Goal: Information Seeking & Learning: Learn about a topic

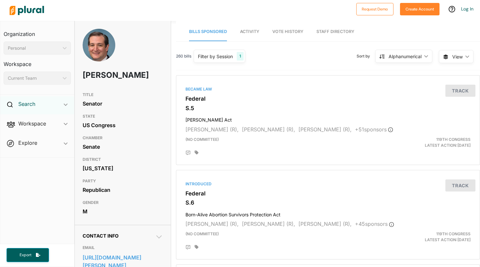
click at [35, 101] on h2 "Search" at bounding box center [26, 103] width 17 height 7
click at [36, 120] on h4 "Bills" at bounding box center [38, 119] width 57 height 6
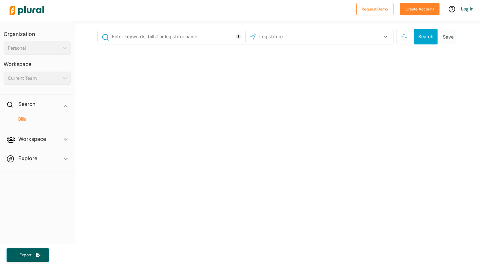
click at [203, 35] on input "text" at bounding box center [177, 36] width 132 height 12
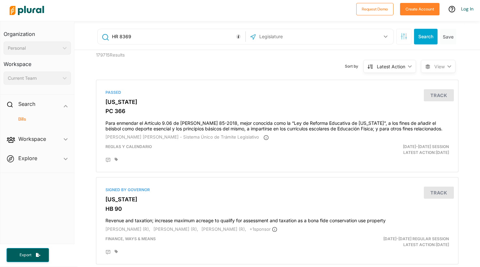
click at [359, 29] on div "US Congress [US_STATE] [US_STATE] [US_STATE] [US_STATE] [US_STATE] [US_STATE] […" at bounding box center [320, 36] width 148 height 15
click at [388, 43] on div "US Congress [US_STATE] [US_STATE] [US_STATE] [US_STATE] [US_STATE] [US_STATE] […" at bounding box center [320, 36] width 148 height 15
click at [383, 42] on button "button" at bounding box center [385, 36] width 12 height 12
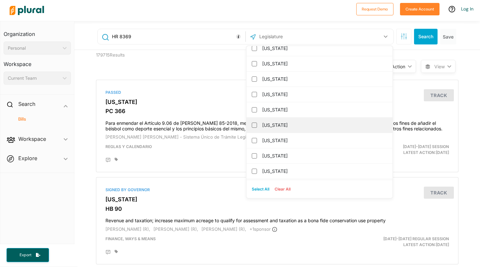
scroll to position [584, 0]
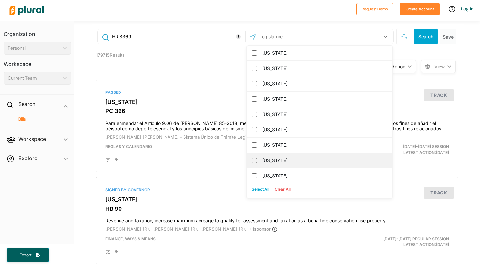
click at [275, 158] on label "[US_STATE]" at bounding box center [324, 160] width 124 height 10
click at [257, 158] on input "[US_STATE]" at bounding box center [254, 160] width 5 height 5
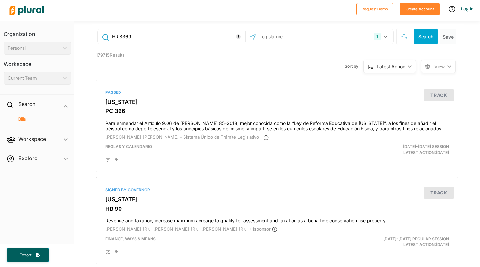
click at [359, 40] on div "1 [US_STATE] [GEOGRAPHIC_DATA] Congress [US_STATE] [US_STATE] [US_STATE] [US_ST…" at bounding box center [320, 36] width 144 height 12
click at [430, 36] on button "Search" at bounding box center [426, 37] width 24 height 16
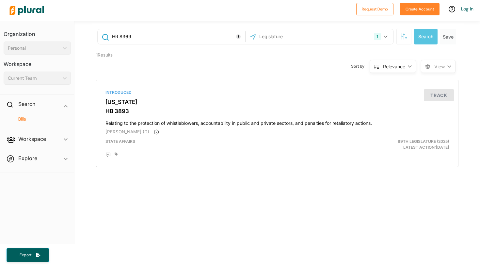
click at [212, 40] on input "HR 8369" at bounding box center [177, 36] width 132 height 12
click at [116, 37] on input "HR 8369" at bounding box center [177, 36] width 132 height 12
click at [119, 35] on input "H.R 8369" at bounding box center [177, 36] width 132 height 12
type input "H.R. 8369"
click at [378, 38] on div "1" at bounding box center [377, 36] width 7 height 7
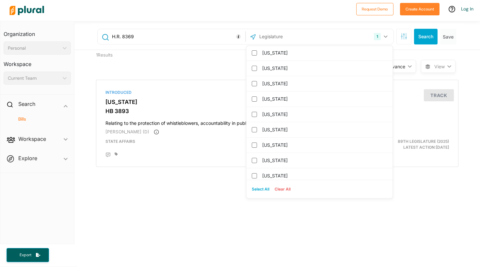
click at [276, 188] on button "Clear All" at bounding box center [282, 189] width 21 height 10
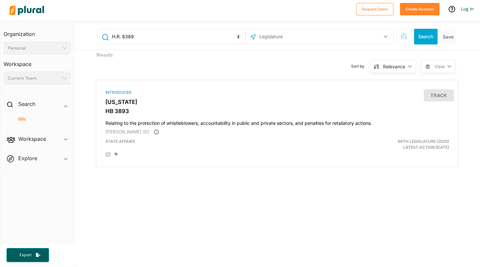
click at [428, 42] on button "Search" at bounding box center [426, 37] width 24 height 16
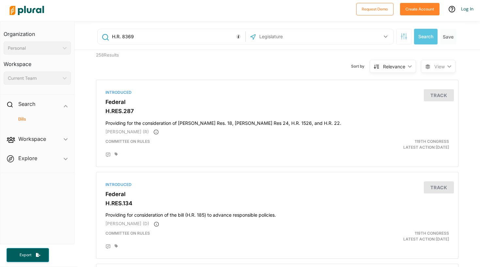
click at [404, 36] on icon "button" at bounding box center [404, 36] width 7 height 7
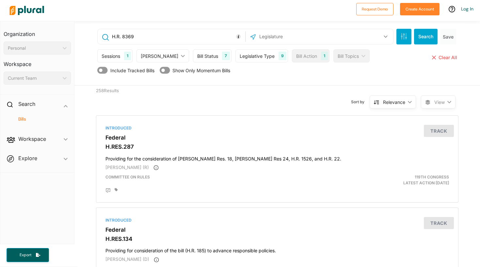
click at [154, 58] on div "[PERSON_NAME]" at bounding box center [160, 56] width 38 height 7
click at [162, 56] on div "[PERSON_NAME]" at bounding box center [160, 56] width 38 height 7
click at [121, 56] on div "Sessions 1" at bounding box center [114, 55] width 35 height 13
click at [125, 55] on div "1" at bounding box center [127, 56] width 7 height 8
click at [158, 59] on div "[PERSON_NAME] ic_keyboard_arrow_down" at bounding box center [162, 55] width 53 height 13
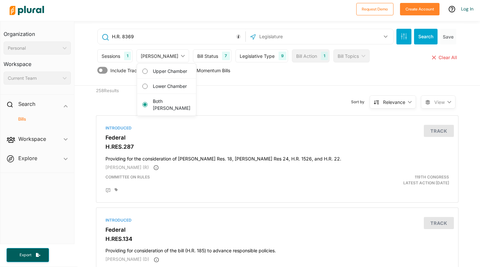
click at [126, 57] on div "1" at bounding box center [127, 56] width 7 height 8
click at [124, 57] on div "Sessions 1" at bounding box center [114, 55] width 35 height 13
click at [194, 61] on div "Bill Status 7" at bounding box center [212, 55] width 38 height 13
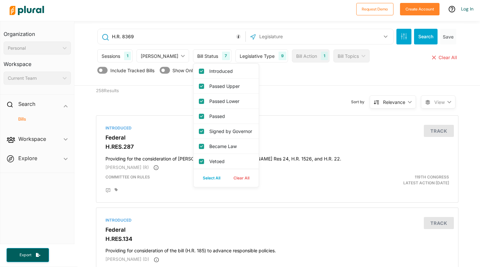
click at [203, 54] on div "Bill Status" at bounding box center [207, 56] width 21 height 7
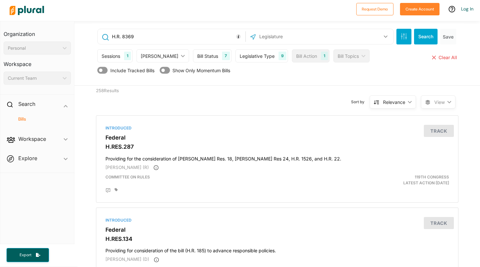
click at [251, 56] on div "Legislative Type" at bounding box center [257, 56] width 35 height 7
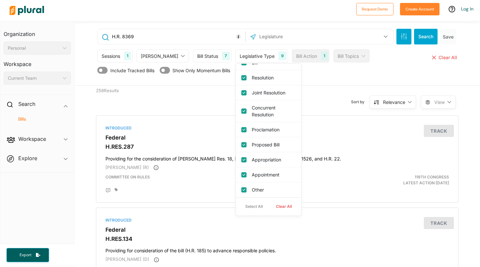
click at [303, 55] on div "Bill Action" at bounding box center [306, 56] width 21 height 7
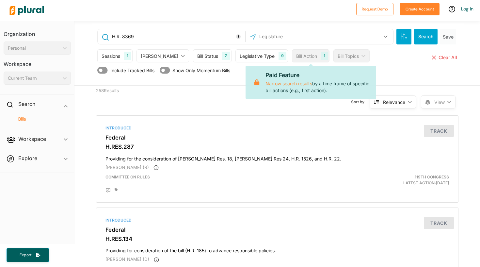
click at [333, 52] on div "Bill Topics ic_keyboard_arrow_down" at bounding box center [351, 55] width 36 height 13
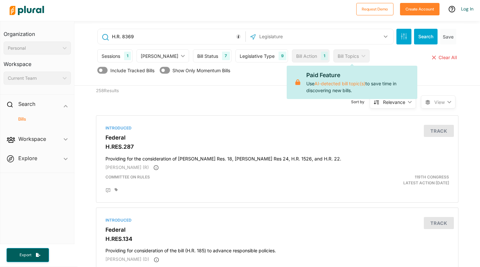
click at [377, 63] on div "Sessions 1 Current Sessions Select All Clear All [PERSON_NAME] ic_keyboard_arro…" at bounding box center [277, 57] width 361 height 16
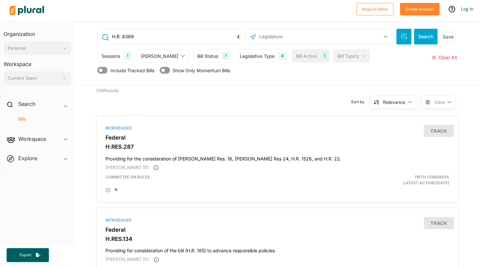
click at [388, 33] on button "button" at bounding box center [385, 36] width 12 height 12
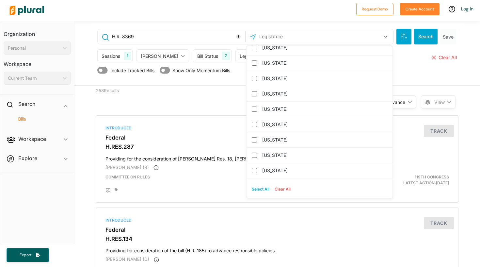
click at [386, 34] on button "button" at bounding box center [385, 36] width 12 height 12
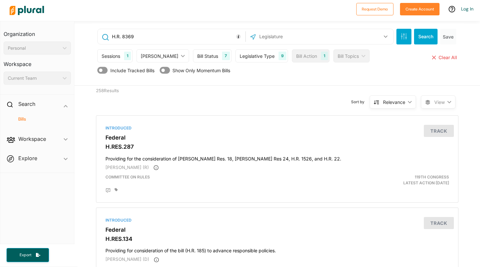
click at [425, 36] on button "Search" at bounding box center [426, 37] width 24 height 16
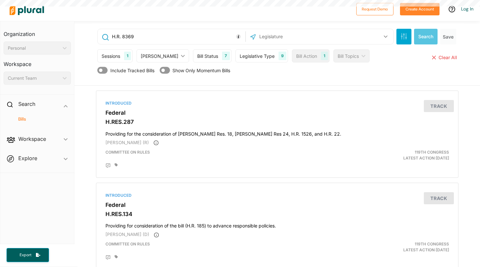
click at [448, 55] on button "close Clear All" at bounding box center [445, 57] width 28 height 16
click at [185, 33] on input "text" at bounding box center [177, 36] width 132 height 12
type input "H"
type input "HR 8369"
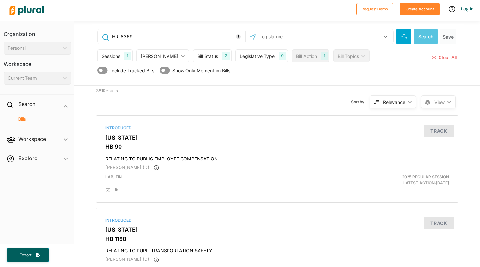
click at [173, 38] on input "HR 8369" at bounding box center [177, 36] width 132 height 12
click at [381, 37] on button "button" at bounding box center [385, 36] width 12 height 12
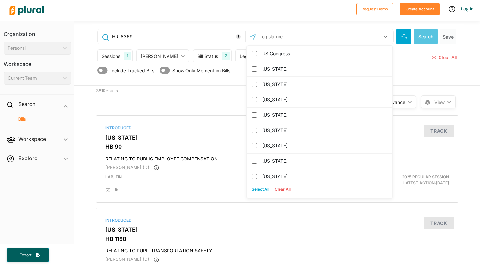
click at [253, 185] on button "Select All" at bounding box center [260, 189] width 23 height 10
checkbox input "true"
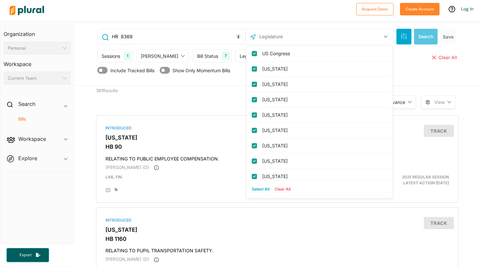
checkbox input "true"
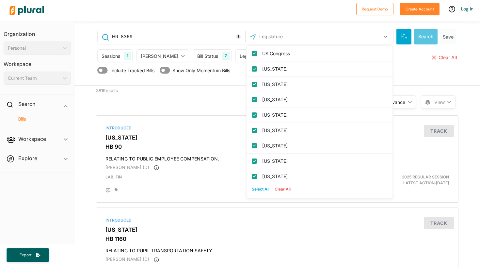
checkbox input "true"
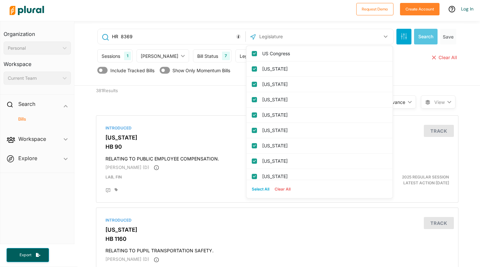
checkbox input "true"
checkbox columbia "true"
checkbox input "true"
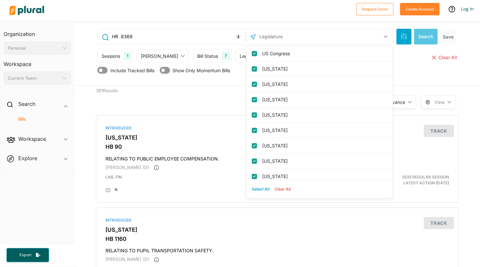
checkbox input "true"
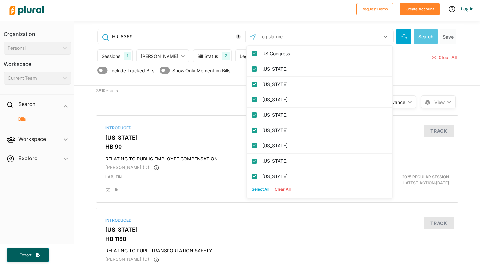
checkbox input "true"
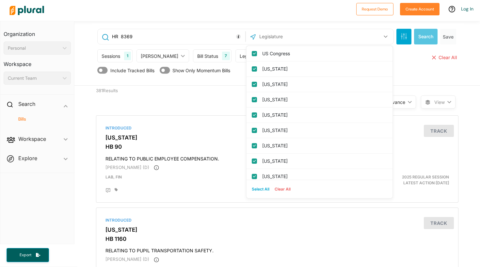
checkbox input "true"
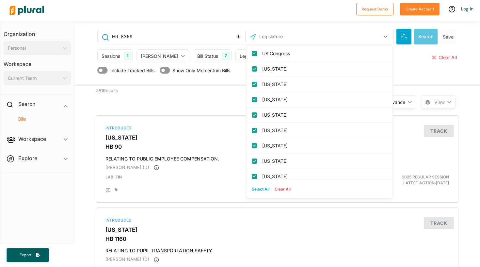
checkbox input "true"
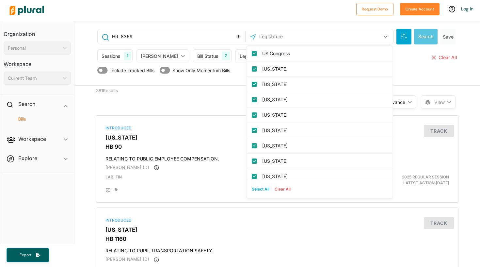
checkbox input "true"
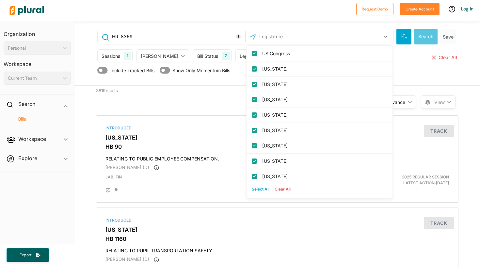
checkbox input "true"
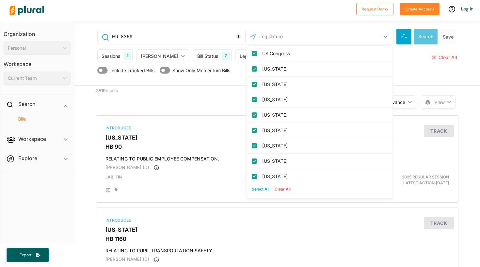
checkbox input "true"
click at [384, 32] on button "53" at bounding box center [380, 36] width 24 height 12
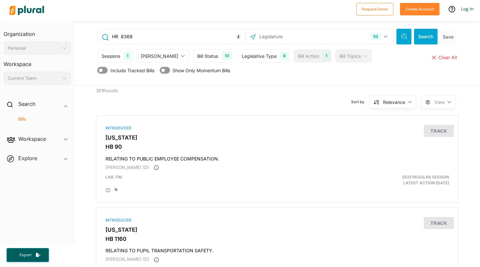
click at [425, 32] on button "Search" at bounding box center [426, 37] width 24 height 16
click at [233, 37] on input "HR 8369" at bounding box center [177, 36] width 132 height 12
type input "H"
type input "Israel security assistance act"
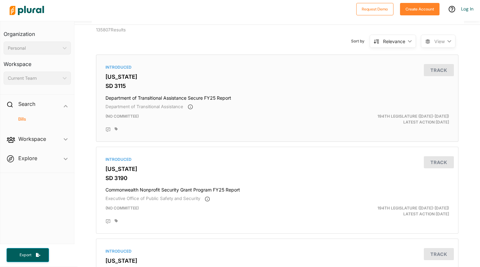
scroll to position [64, 0]
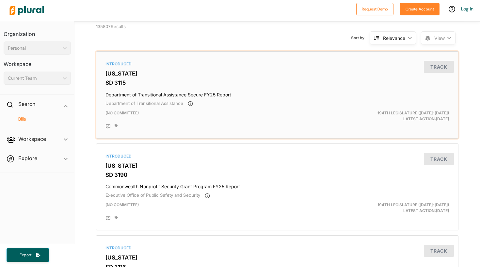
click at [242, 92] on h4 "Department of Transitional Assistance Secure FY25 Report" at bounding box center [277, 93] width 344 height 9
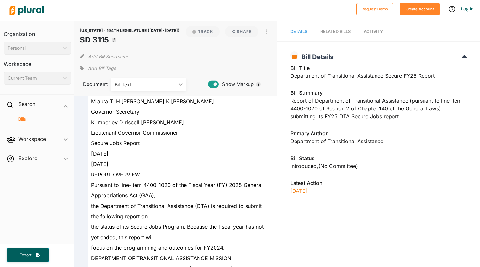
click at [22, 11] on img at bounding box center [27, 10] width 46 height 23
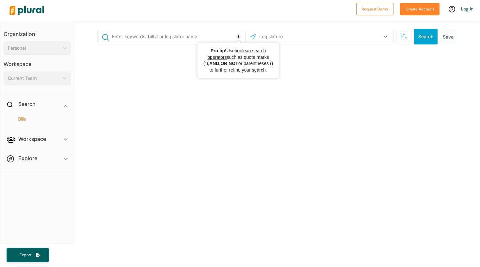
click at [223, 38] on input "text" at bounding box center [177, 36] width 132 height 12
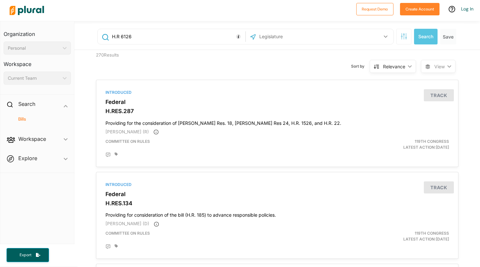
click at [405, 68] on div "Relevance" at bounding box center [394, 66] width 22 height 7
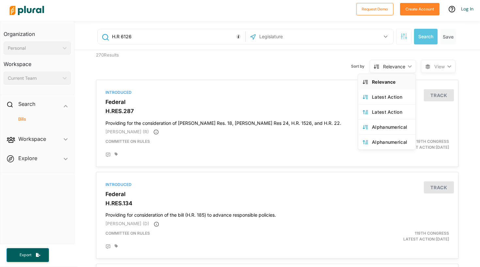
click at [400, 86] on link "Relevance" at bounding box center [386, 81] width 57 height 15
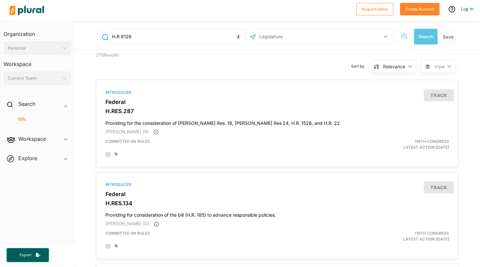
click at [434, 66] on span "View ic_keyboard_arrow_down" at bounding box center [438, 66] width 35 height 13
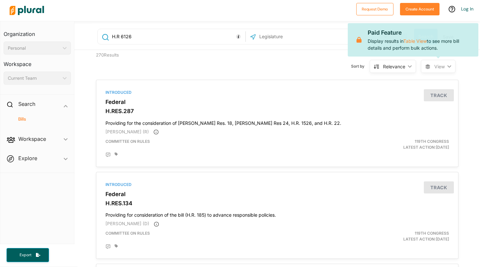
click at [409, 66] on polygon at bounding box center [410, 66] width 4 height 2
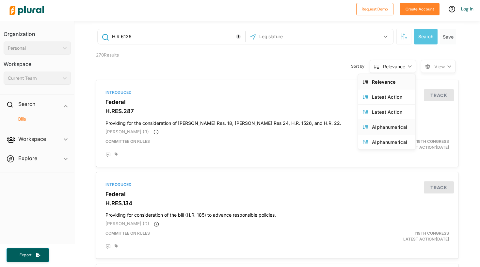
click at [394, 126] on div "Alphanumerical" at bounding box center [391, 127] width 39 height 6
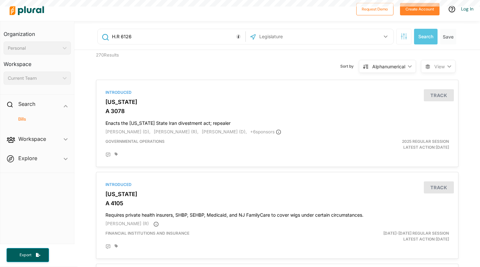
click at [407, 39] on button "button" at bounding box center [403, 37] width 15 height 16
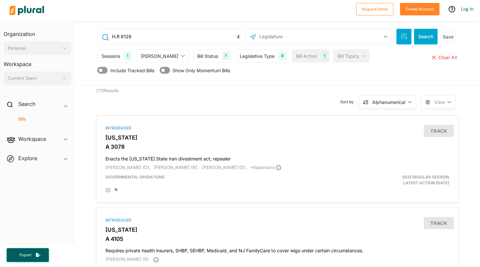
click at [407, 39] on button "button" at bounding box center [403, 37] width 15 height 16
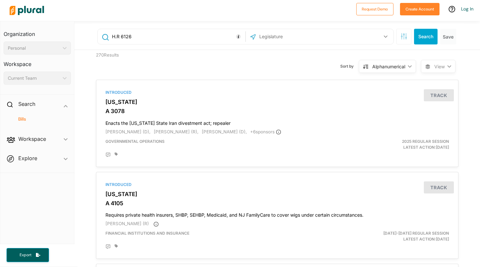
click at [237, 40] on input "H.R 6126" at bounding box center [177, 36] width 132 height 12
click at [237, 38] on icon "Tooltip anchor" at bounding box center [238, 36] width 5 height 5
click at [224, 38] on input "H.R 6126" at bounding box center [177, 36] width 132 height 12
type input "H.R 612"
click at [63, 78] on polygon at bounding box center [65, 78] width 4 height 2
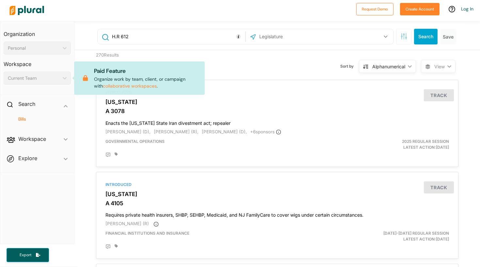
click at [41, 117] on h4 "Bills" at bounding box center [38, 119] width 57 height 6
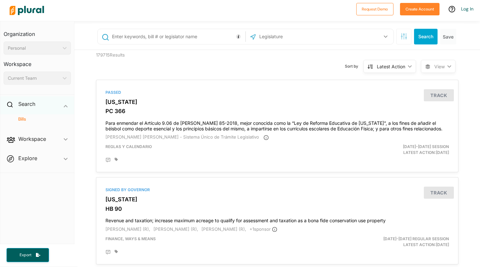
click at [49, 109] on div "Search ic_keyboard_arrow_down" at bounding box center [37, 105] width 74 height 18
click at [39, 102] on div "Search ic_keyboard_arrow_down" at bounding box center [37, 105] width 74 height 18
click at [152, 38] on input "text" at bounding box center [177, 36] width 132 height 12
type input "[PERSON_NAME]"
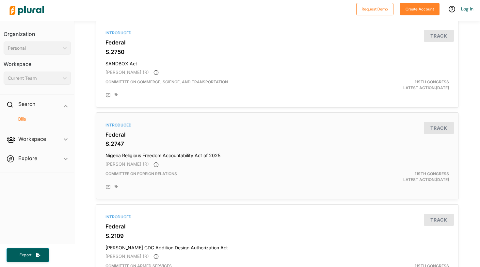
scroll to position [268, 0]
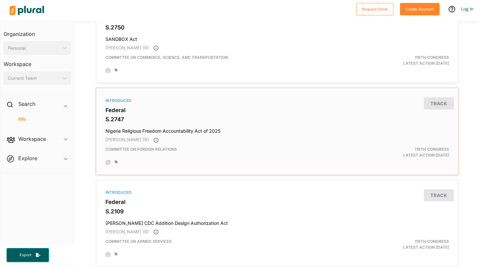
click at [254, 127] on h4 "Nigeria Religious Freedom Accountability Act of 2025" at bounding box center [277, 129] width 344 height 9
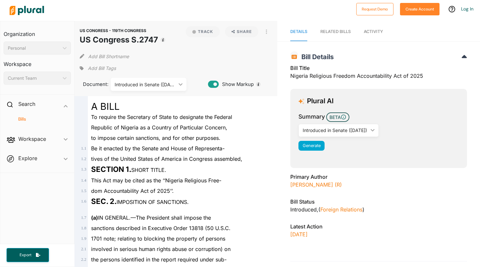
scroll to position [13, 0]
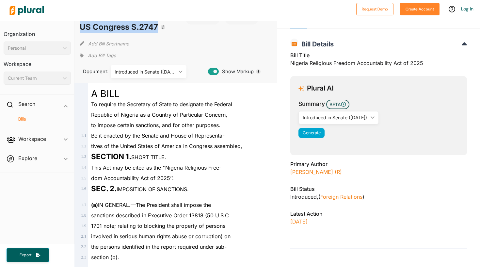
drag, startPoint x: 79, startPoint y: 28, endPoint x: 157, endPoint y: 29, distance: 77.4
click at [157, 29] on div "US CONGRESS - 119TH CONGRESS US Congress S.2747 Track Share View PDF View Sourc…" at bounding box center [175, 45] width 203 height 75
copy header "US CONGRESS - 119TH CONGRESS US Congress S.2747"
click at [219, 40] on div "Add Bill Shortname" at bounding box center [176, 42] width 192 height 13
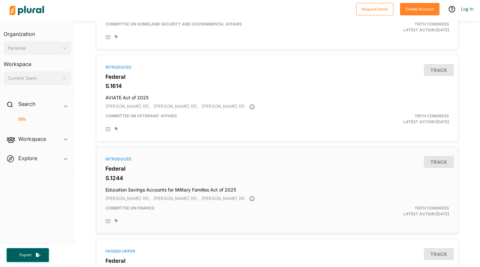
scroll to position [1590, 0]
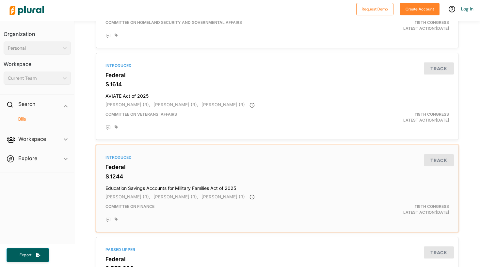
click at [162, 194] on span "[PERSON_NAME] (R)," at bounding box center [175, 196] width 45 height 5
